Goal: Navigation & Orientation: Find specific page/section

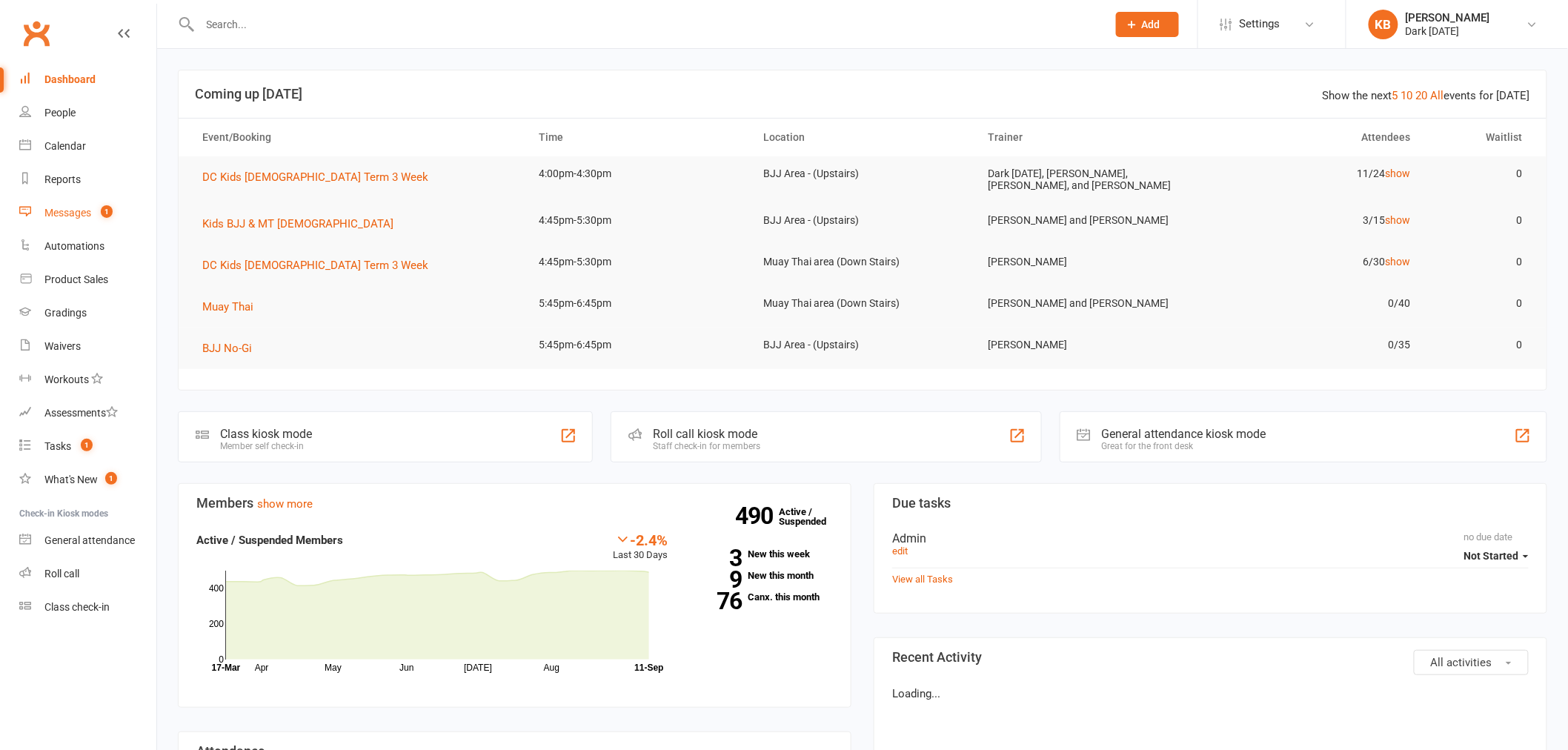
click at [69, 201] on link "Messages 1" at bounding box center [88, 213] width 137 height 34
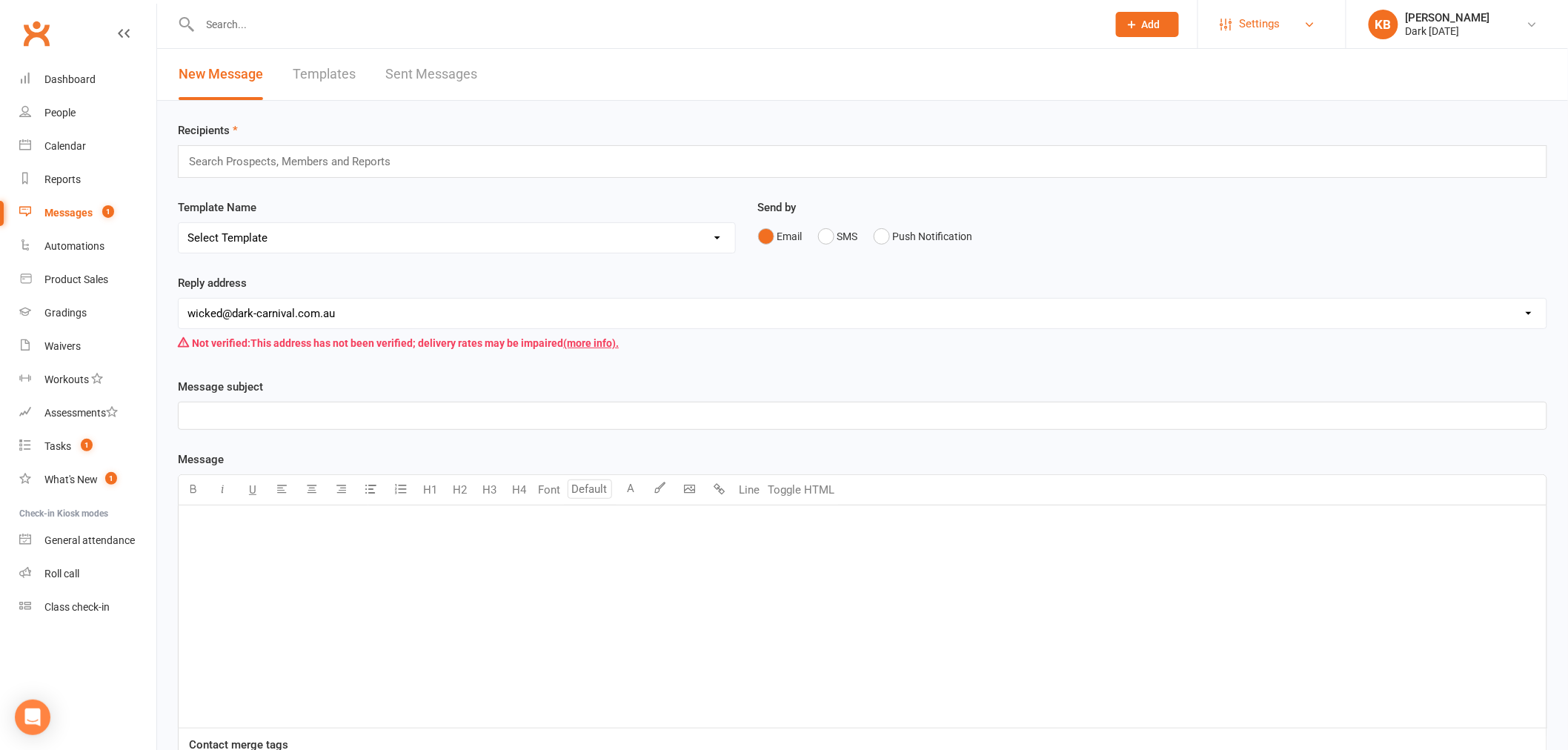
click at [1282, 24] on link "Settings" at bounding box center [1271, 24] width 103 height 34
click at [1441, 22] on div "[PERSON_NAME]" at bounding box center [1448, 18] width 85 height 13
click at [255, 23] on input "text" at bounding box center [646, 25] width 901 height 21
type input "hugo bal"
click at [101, 142] on link "Calendar" at bounding box center [88, 147] width 137 height 34
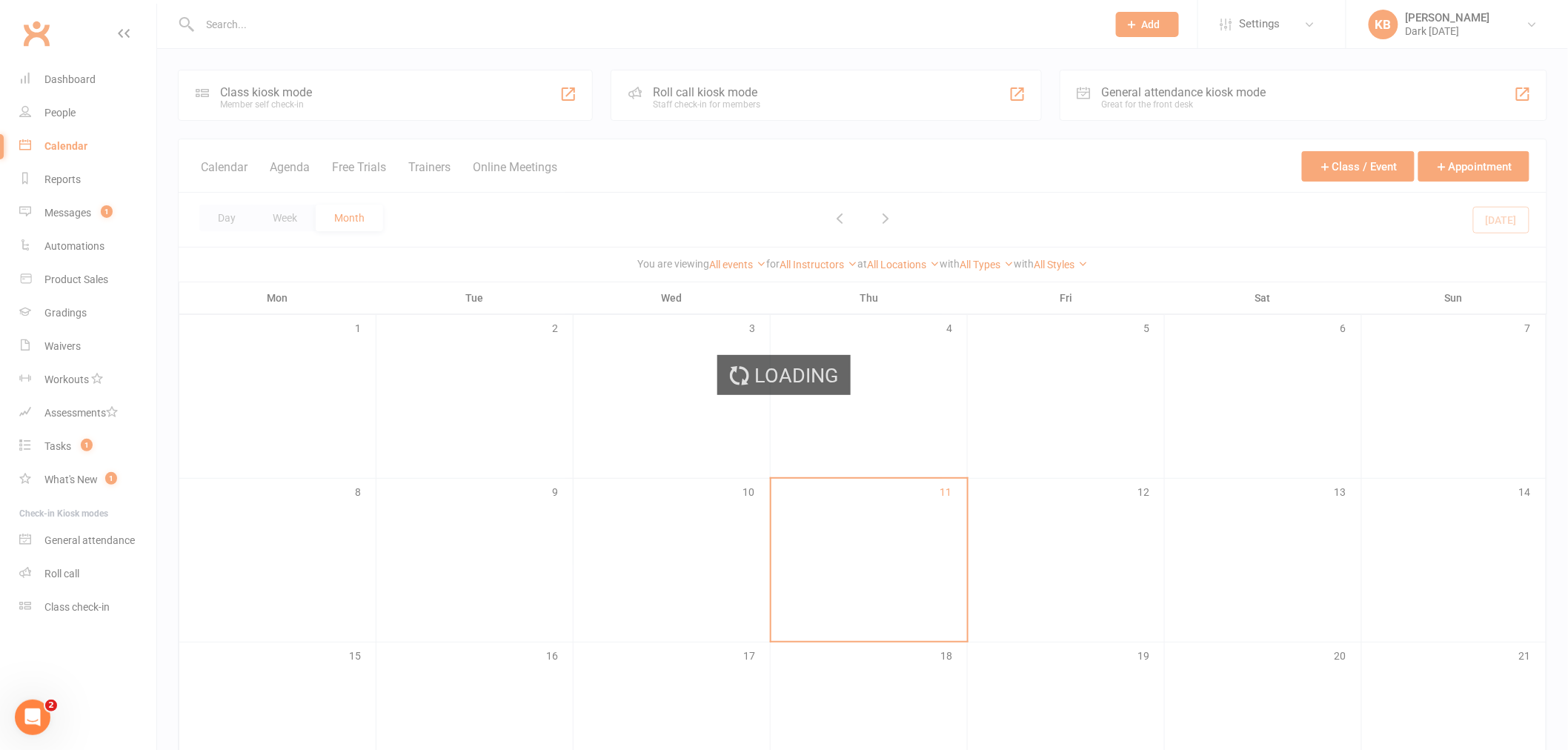
click at [990, 359] on div "Loading" at bounding box center [784, 375] width 1568 height 750
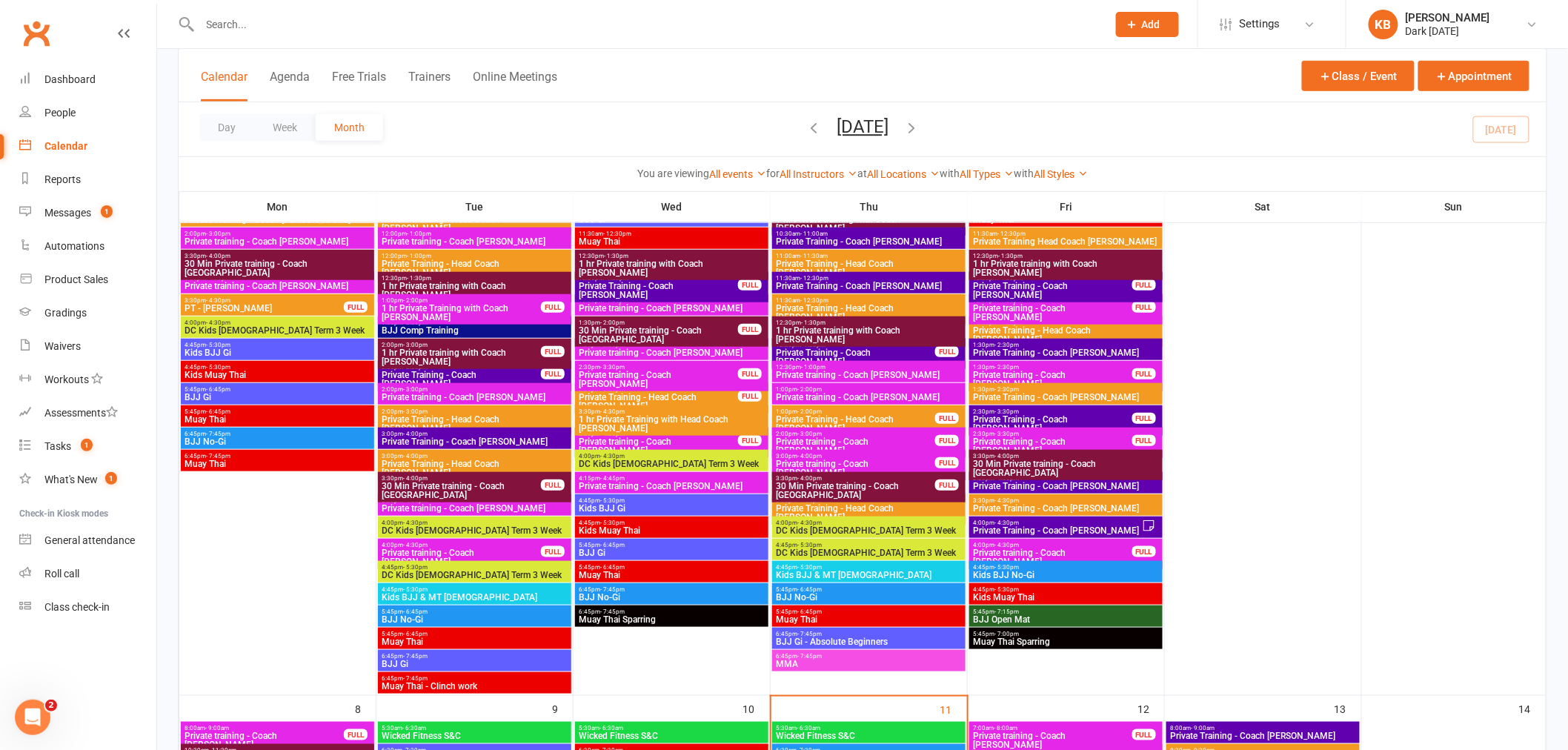
scroll to position [329, 0]
